Goal: Book appointment/travel/reservation

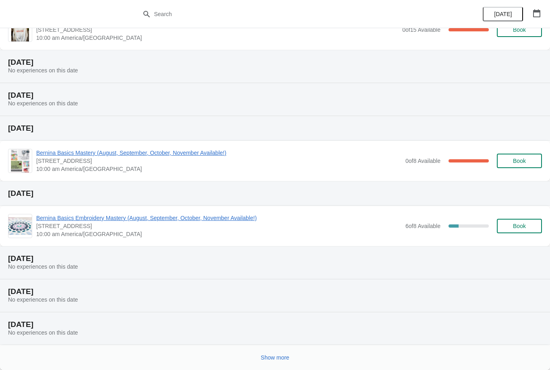
scroll to position [65, 0]
click at [283, 365] on button "Show more" at bounding box center [275, 358] width 35 height 14
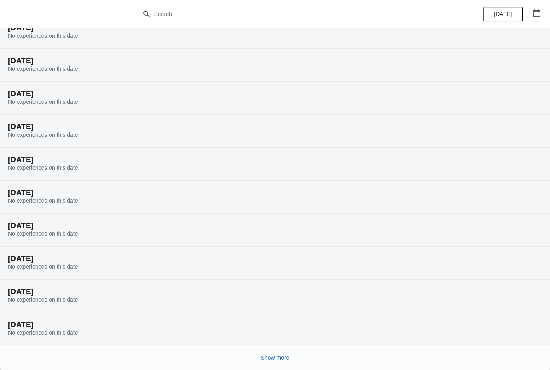
scroll to position [329, 0]
click at [283, 359] on span "Show more" at bounding box center [275, 358] width 29 height 6
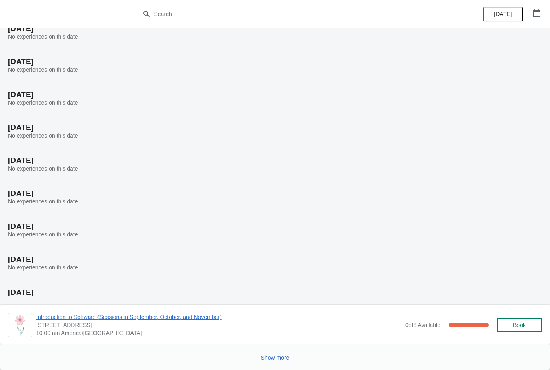
scroll to position [625, 0]
click at [271, 362] on button "Show more" at bounding box center [275, 358] width 35 height 14
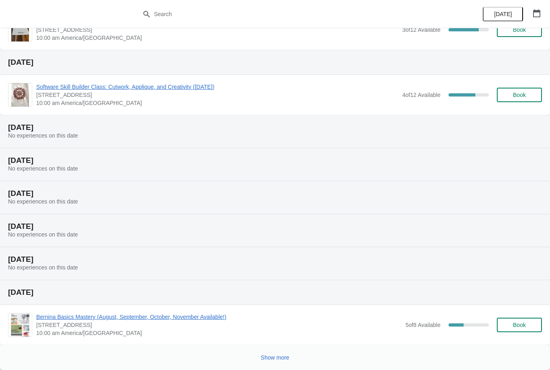
scroll to position [986, 0]
click at [271, 363] on button "Show more" at bounding box center [275, 358] width 35 height 14
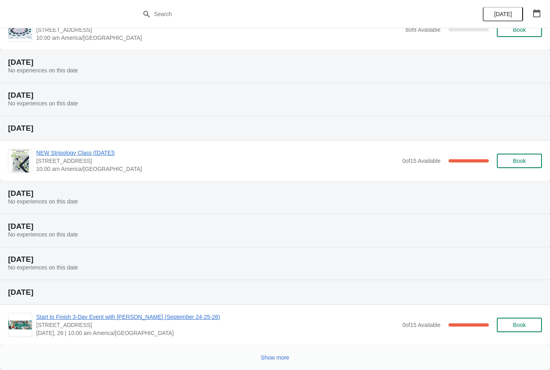
scroll to position [1347, 0]
click at [281, 359] on span "Show more" at bounding box center [275, 358] width 29 height 6
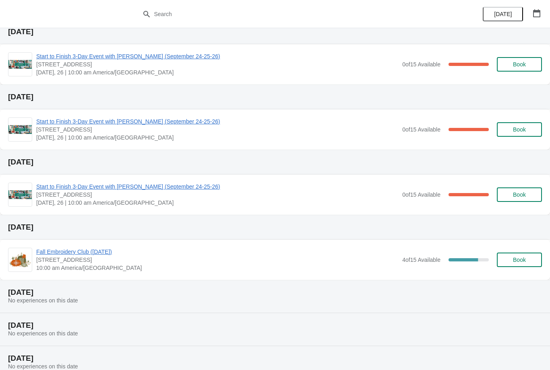
scroll to position [1607, 0]
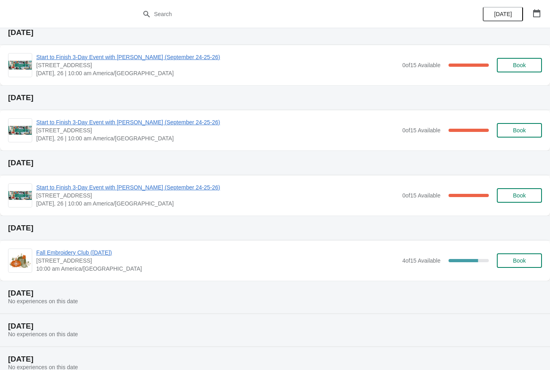
click at [518, 258] on span "Book" at bounding box center [519, 261] width 13 height 6
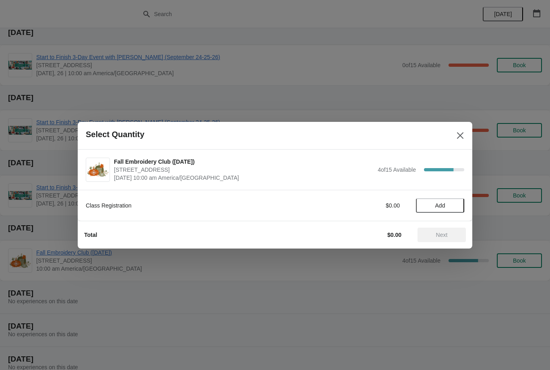
click at [433, 210] on button "Add" at bounding box center [440, 205] width 48 height 14
click at [447, 234] on span "Next" at bounding box center [442, 235] width 12 height 6
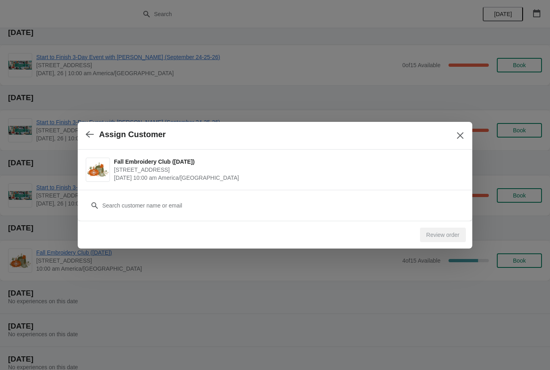
click at [351, 218] on div "Customer" at bounding box center [275, 205] width 395 height 31
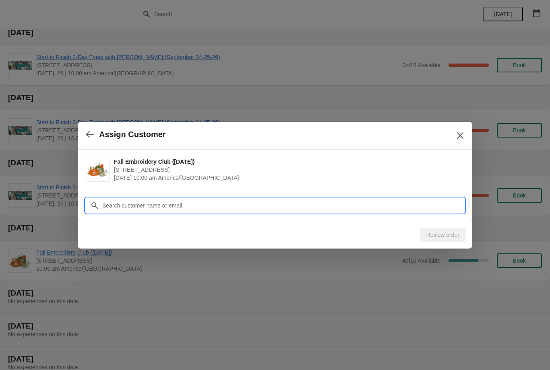
click at [408, 198] on input "Customer" at bounding box center [283, 205] width 362 height 14
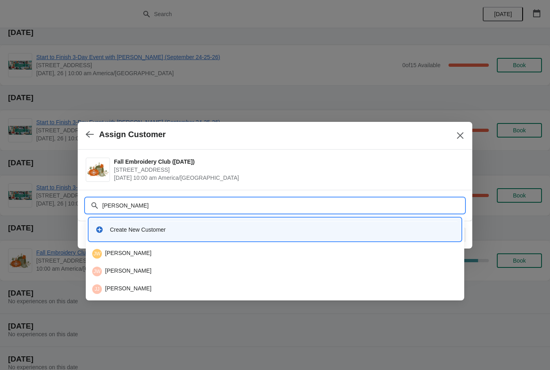
type input "J"
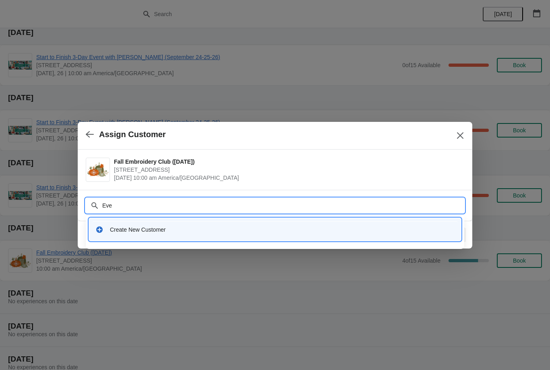
type input "Ever"
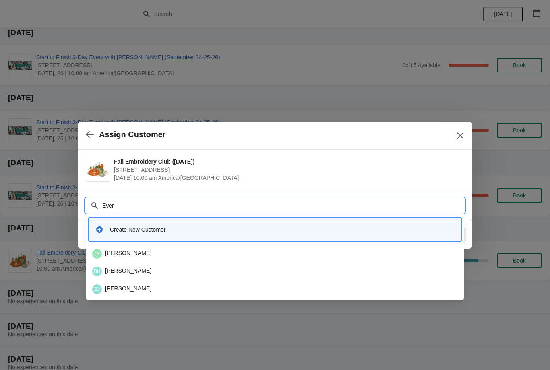
click at [113, 241] on div "Create New Customer" at bounding box center [275, 229] width 372 height 23
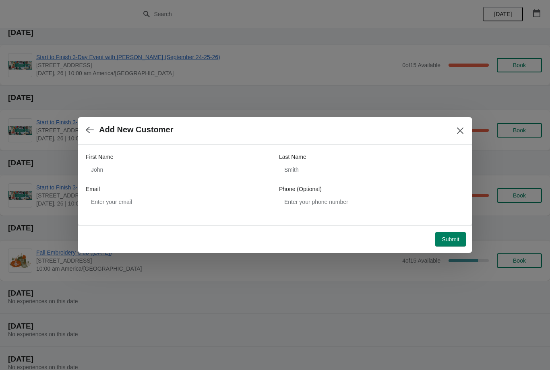
click at [87, 128] on icon "button" at bounding box center [90, 130] width 8 height 8
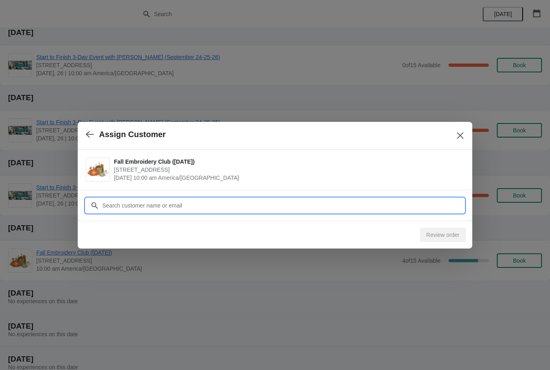
click at [122, 207] on input "Customer" at bounding box center [283, 205] width 362 height 14
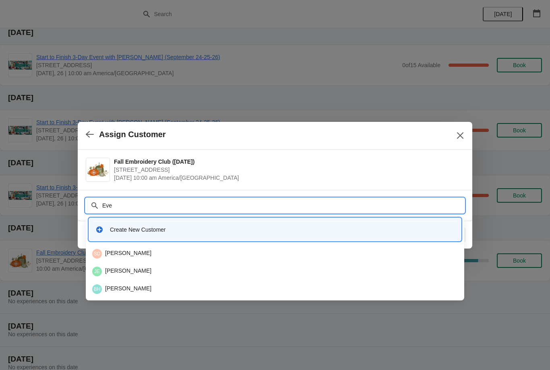
type input "Ever"
click at [112, 254] on div "JE Jane Evers" at bounding box center [275, 254] width 366 height 10
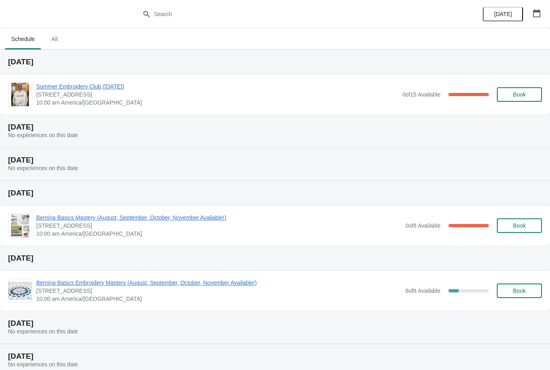
click at [505, 21] on button "[DATE]" at bounding box center [503, 14] width 40 height 14
click at [543, 10] on button "button" at bounding box center [536, 13] width 14 height 14
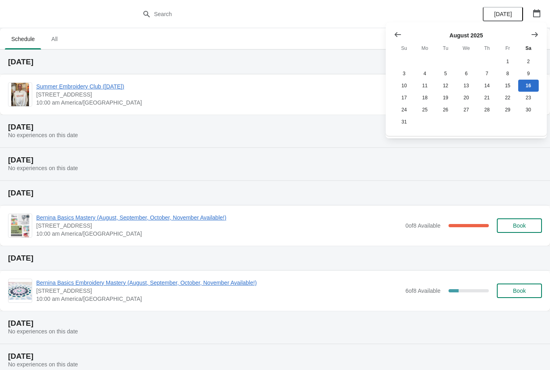
click at [539, 34] on button "Show next month, September 2025" at bounding box center [534, 34] width 14 height 14
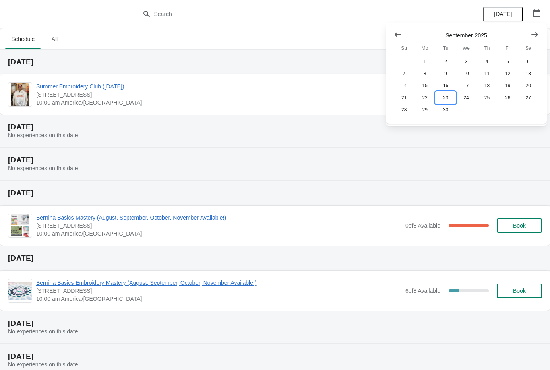
click at [449, 99] on button "23" at bounding box center [445, 98] width 21 height 12
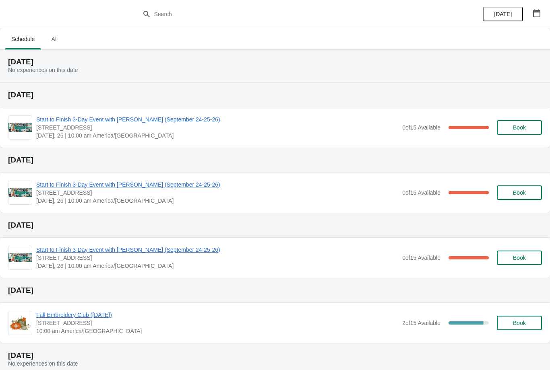
click at [140, 315] on span "Fall Embroidery Club ([DATE])" at bounding box center [217, 315] width 362 height 8
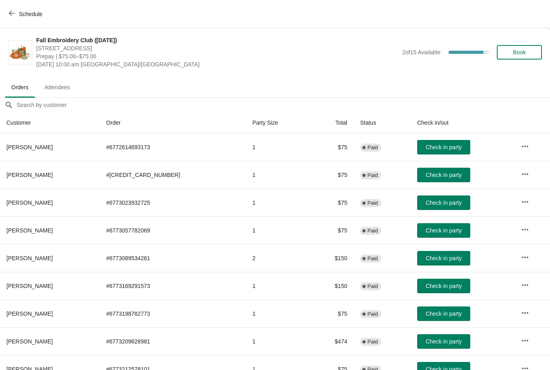
click at [517, 50] on span "Book" at bounding box center [519, 52] width 13 height 6
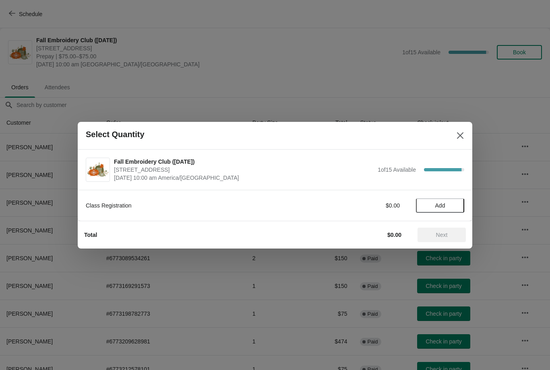
click at [437, 209] on span "Add" at bounding box center [440, 205] width 10 height 6
click at [434, 231] on button "Next" at bounding box center [441, 235] width 48 height 14
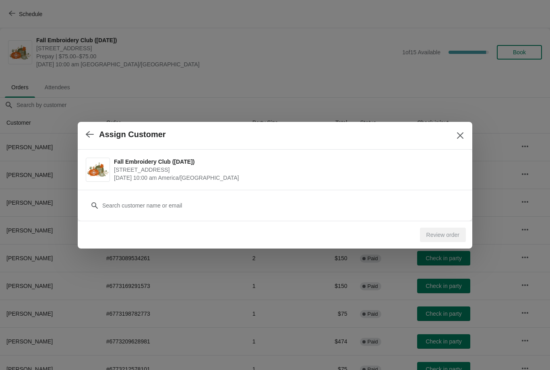
click at [281, 190] on div "Customer" at bounding box center [275, 201] width 378 height 23
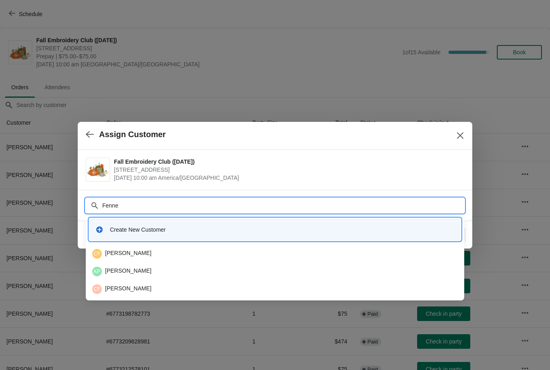
type input "[PERSON_NAME]"
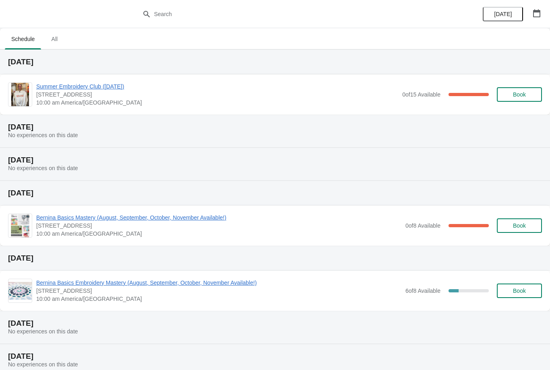
click at [536, 8] on button "button" at bounding box center [536, 13] width 14 height 14
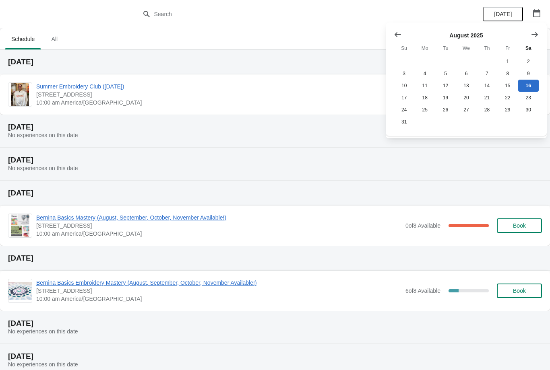
click at [529, 41] on button "Show next month, September 2025" at bounding box center [534, 34] width 14 height 14
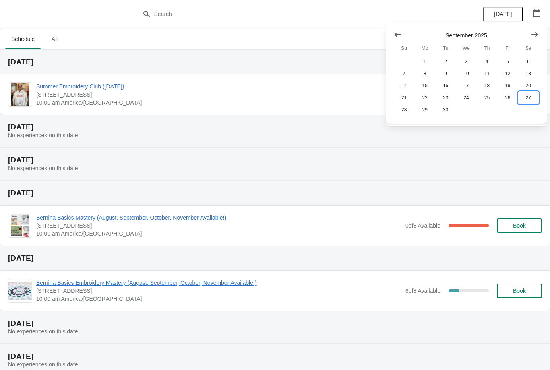
click at [530, 104] on button "27" at bounding box center [528, 98] width 21 height 12
